Goal: Information Seeking & Learning: Learn about a topic

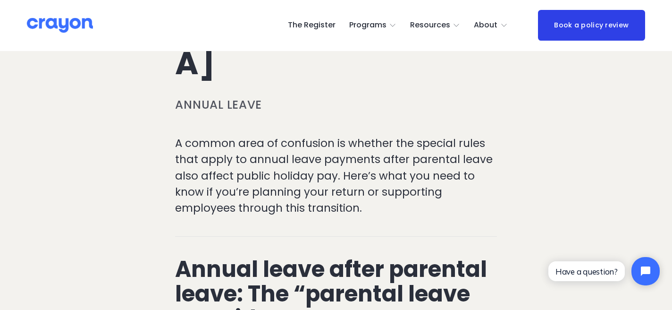
scroll to position [203, 0]
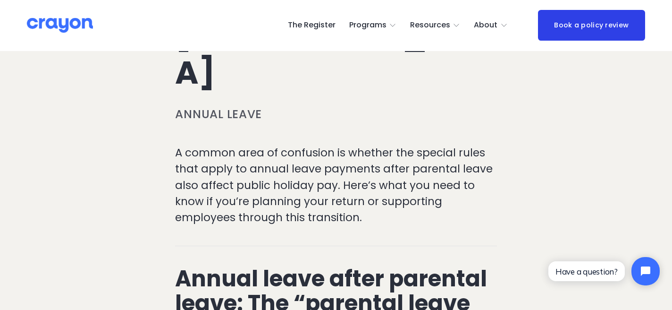
click at [0, 0] on span "Restart: Redundancy" at bounding box center [0, 0] width 0 height 0
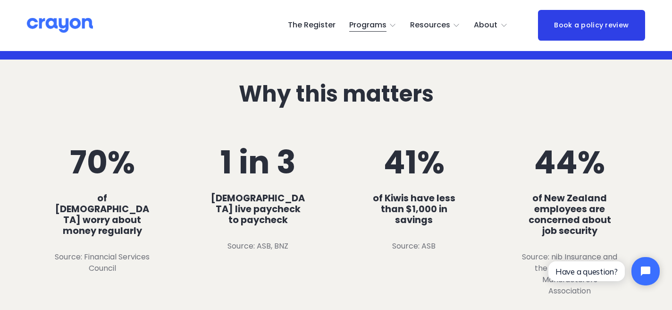
scroll to position [394, 0]
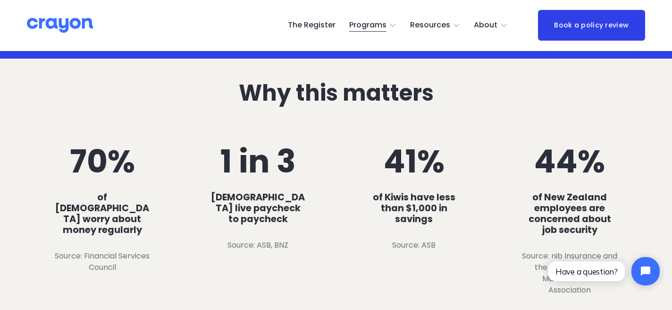
click at [0, 0] on span "Employer hub" at bounding box center [0, 0] width 0 height 0
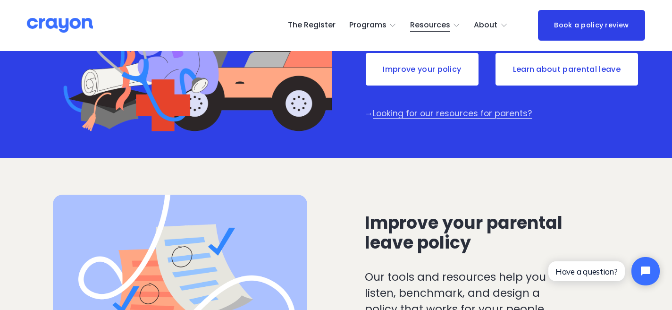
scroll to position [160, 0]
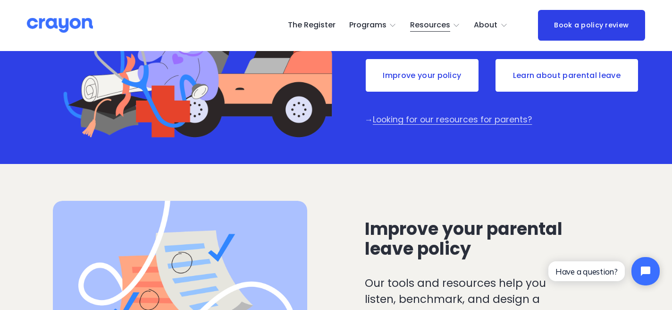
click at [535, 82] on link "Learn about parental leave" at bounding box center [567, 75] width 144 height 35
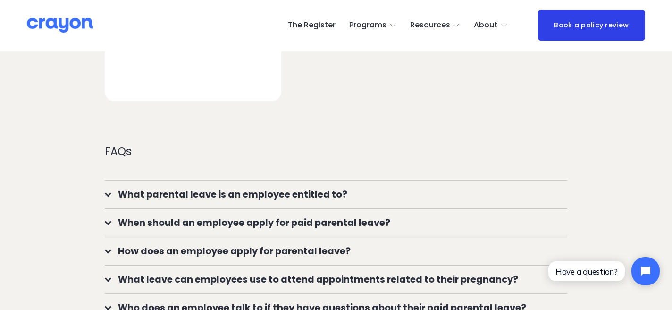
scroll to position [698, 0]
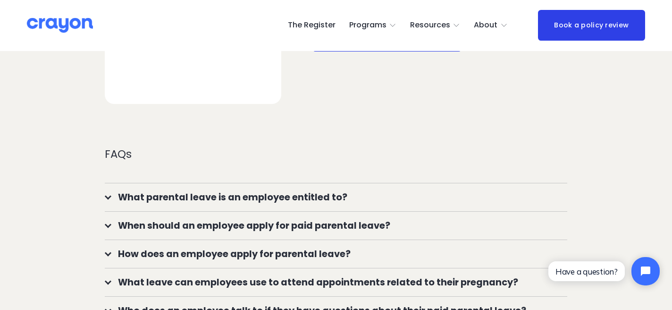
click at [239, 190] on span "What parental leave is an employee entitled to?" at bounding box center [339, 197] width 456 height 14
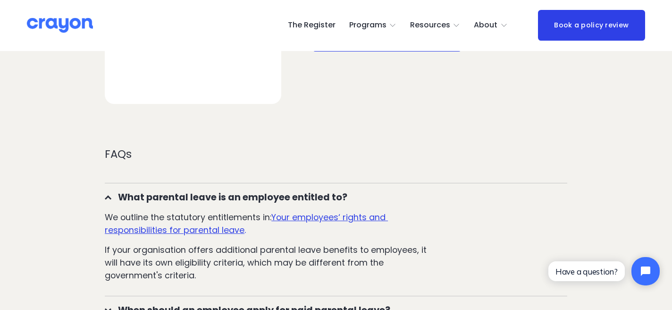
click at [325, 211] on u "Your employees‘ rights and responsibilities for parental leave" at bounding box center [246, 223] width 283 height 25
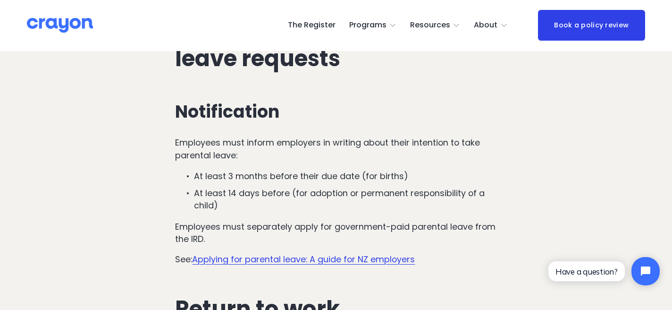
scroll to position [3138, 0]
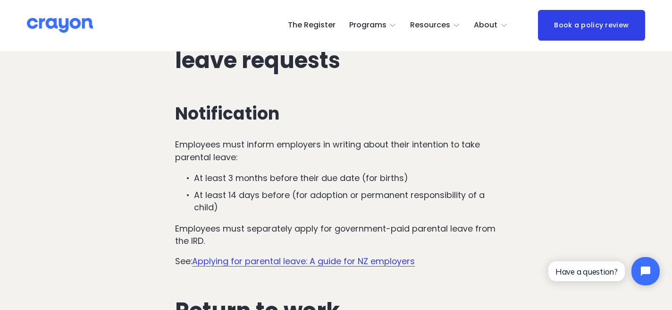
click at [269, 255] on link "Applying for parental leave: A guide for NZ employers" at bounding box center [303, 261] width 223 height 12
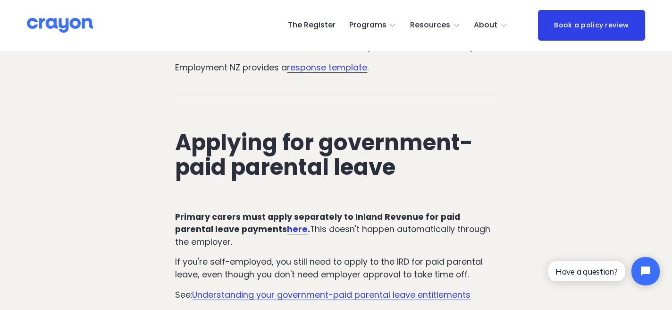
scroll to position [2067, 0]
